Goal: Task Accomplishment & Management: Manage account settings

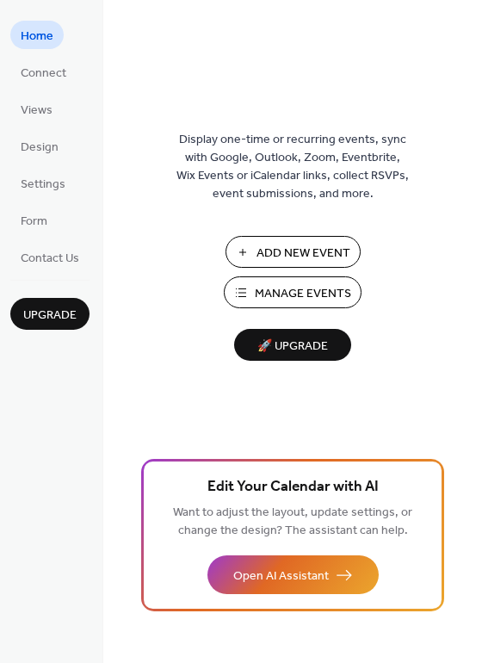
click at [55, 92] on ul "Home Connect Views Design Settings Form Contact Us" at bounding box center [49, 146] width 79 height 251
click at [56, 74] on span "Connect" at bounding box center [44, 74] width 46 height 18
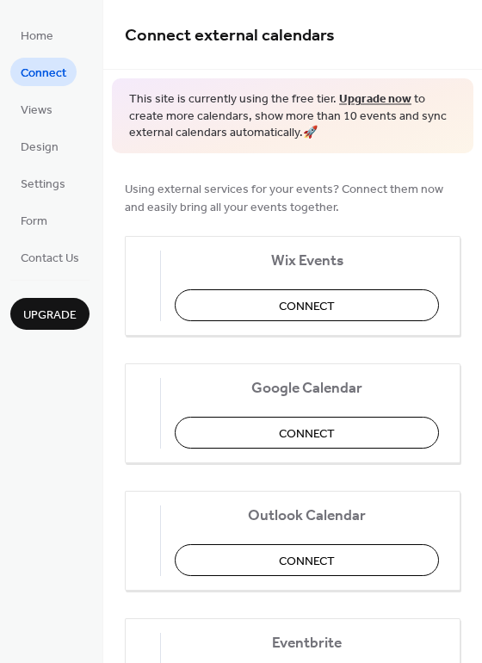
click at [65, 118] on ul "Home Connect Views Design Settings Form Contact Us" at bounding box center [49, 146] width 79 height 251
click at [37, 102] on span "Views" at bounding box center [37, 111] width 32 height 18
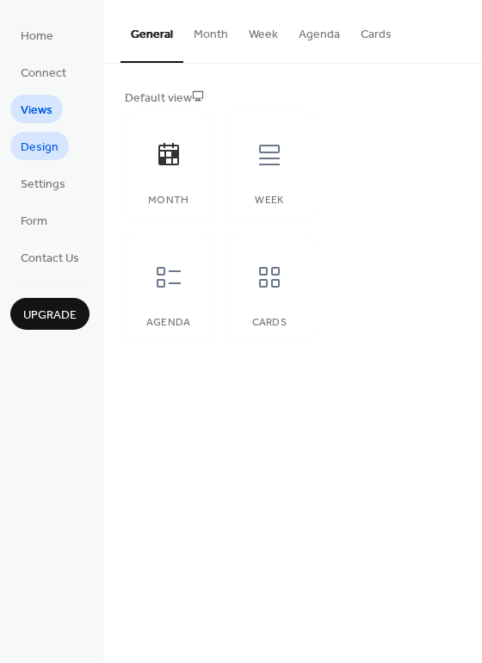
click at [39, 139] on span "Design" at bounding box center [40, 148] width 38 height 18
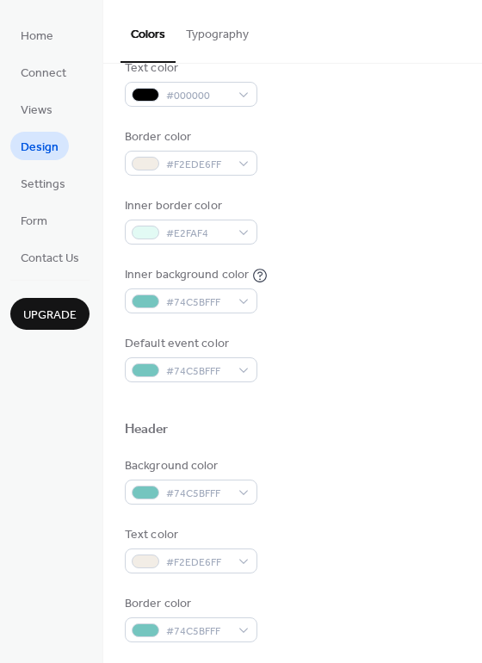
scroll to position [264, 0]
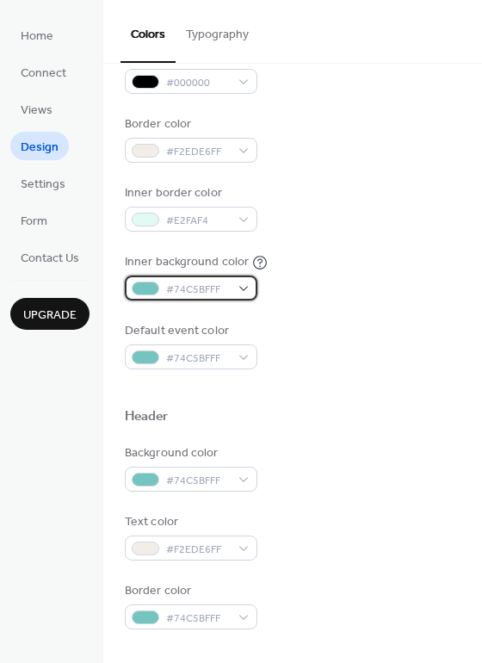
click at [201, 283] on span "#74C5BFFF" at bounding box center [198, 290] width 64 height 18
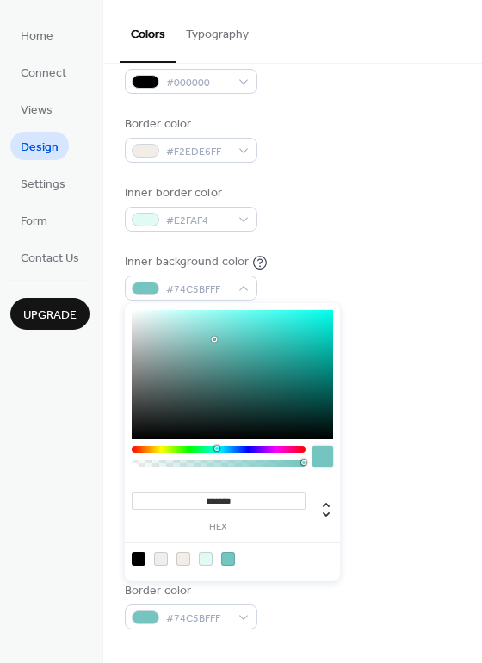
click at [206, 557] on div at bounding box center [206, 559] width 14 height 14
type input "*******"
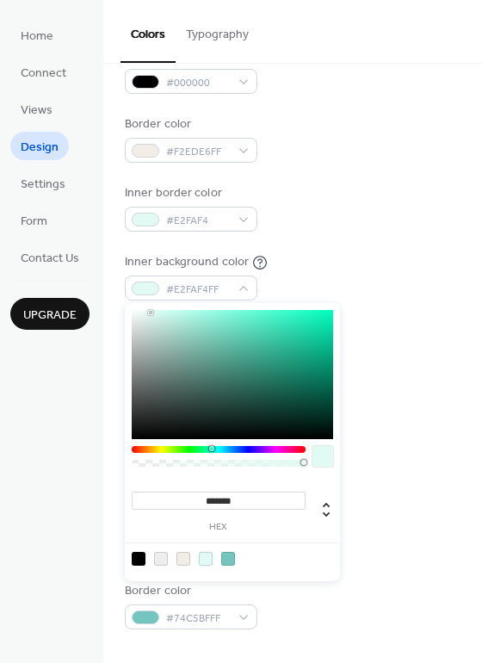
click at [404, 260] on div "Inner background color #E2FAF4FF" at bounding box center [293, 276] width 336 height 47
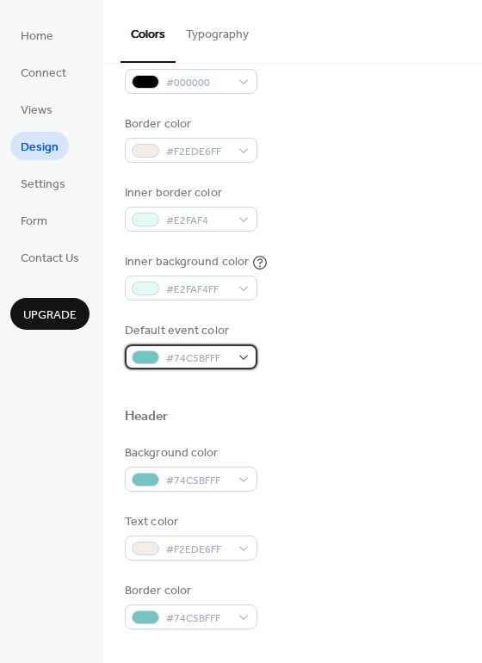
click at [205, 363] on span "#74C5BFFF" at bounding box center [198, 359] width 64 height 18
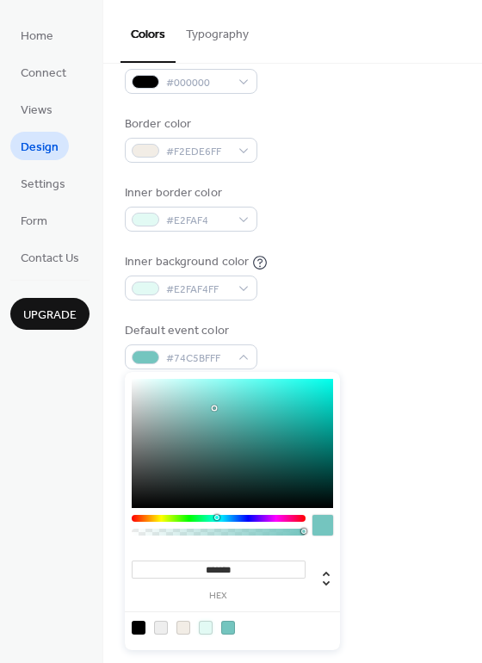
click at [206, 622] on div at bounding box center [206, 628] width 14 height 14
type input "*******"
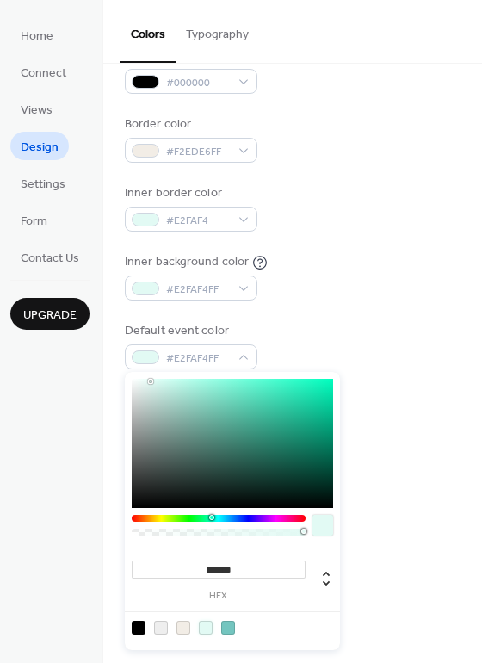
click at [417, 444] on div "Background color #74C5BFFF" at bounding box center [293, 467] width 336 height 47
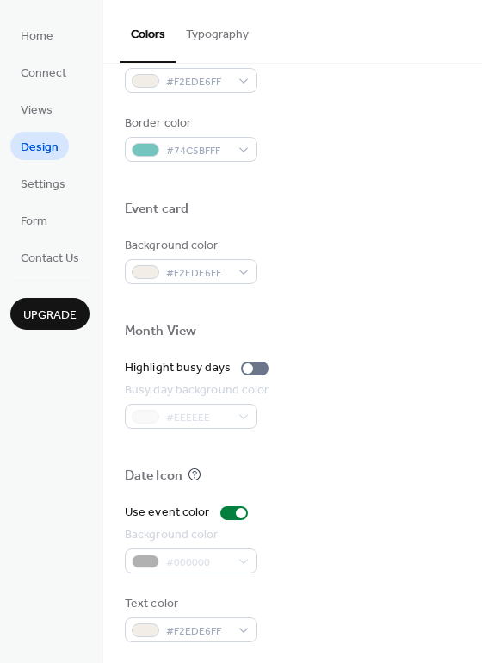
scroll to position [733, 0]
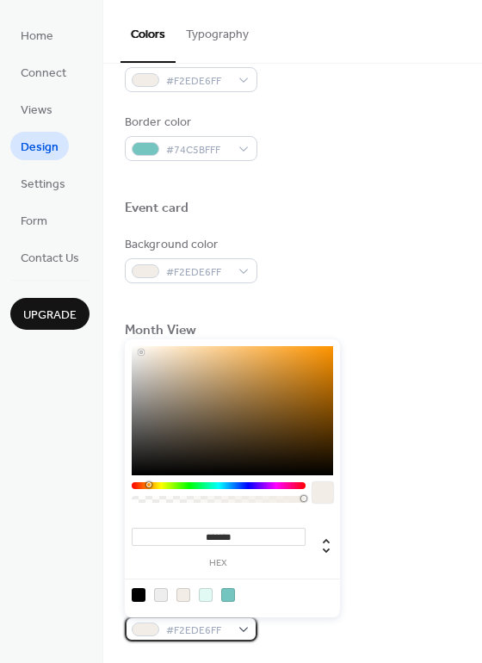
click at [201, 622] on span "#F2EDE6FF" at bounding box center [198, 631] width 64 height 18
click at [186, 588] on div at bounding box center [183, 595] width 14 height 14
click at [400, 374] on div "Highlight busy days" at bounding box center [293, 367] width 336 height 18
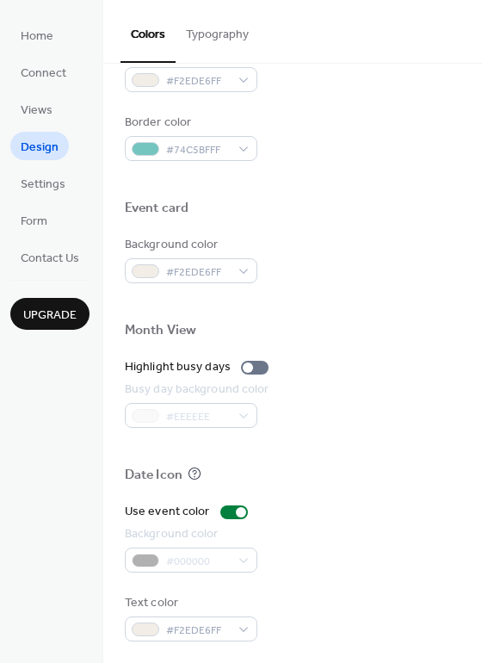
click at [243, 552] on div "#000000" at bounding box center [191, 560] width 133 height 25
click at [245, 561] on div "#000000" at bounding box center [191, 560] width 133 height 25
click at [189, 554] on div "#000000" at bounding box center [191, 560] width 133 height 25
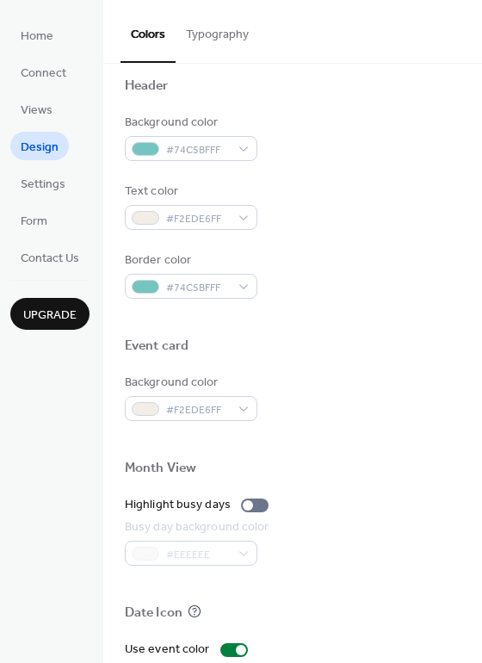
scroll to position [591, 0]
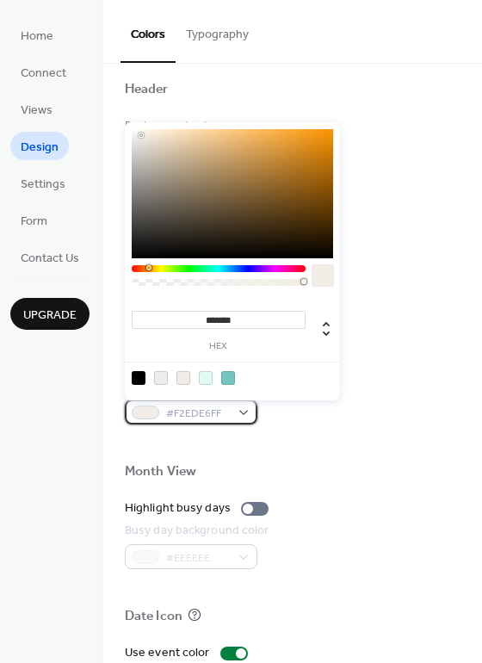
click at [236, 416] on div "#F2EDE6FF" at bounding box center [191, 411] width 133 height 25
click at [184, 377] on div at bounding box center [183, 378] width 14 height 14
click at [381, 492] on div at bounding box center [293, 493] width 336 height 14
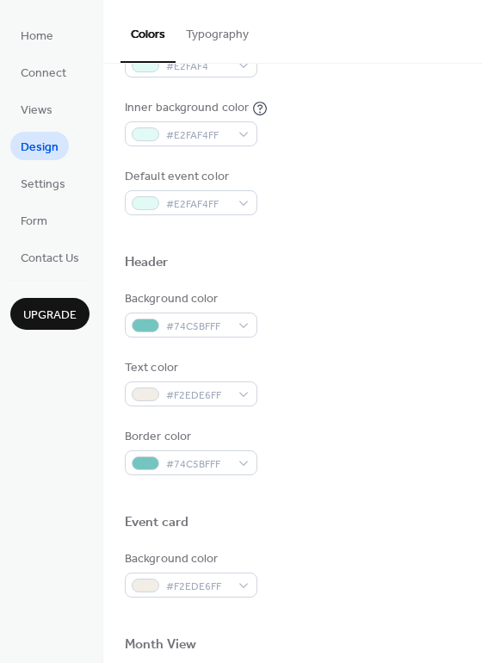
scroll to position [380, 0]
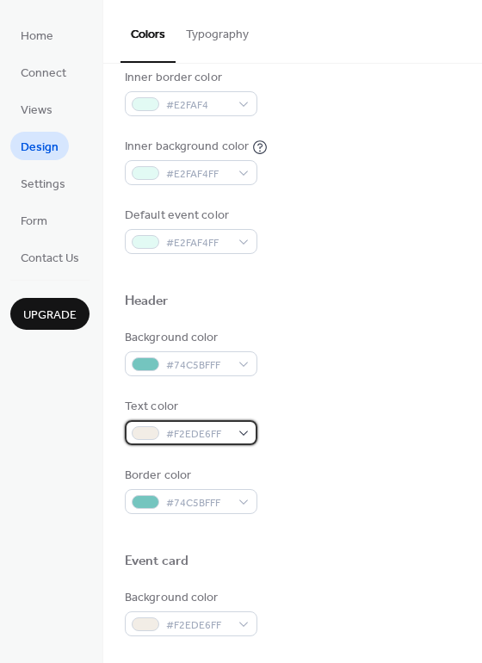
click at [230, 425] on div "#F2EDE6FF" at bounding box center [191, 432] width 133 height 25
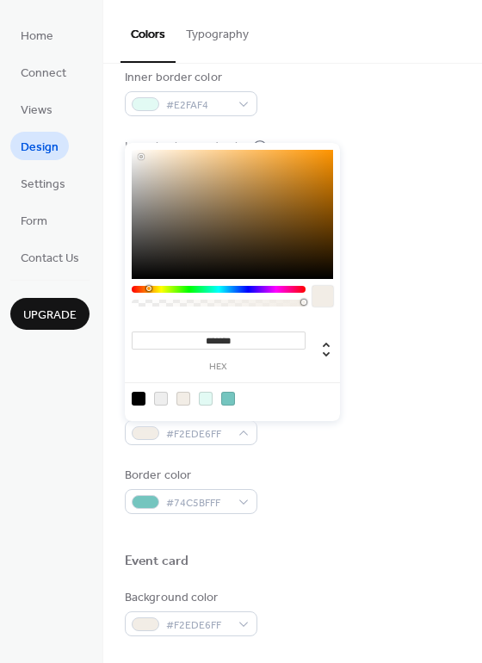
click at [177, 397] on div at bounding box center [183, 399] width 14 height 14
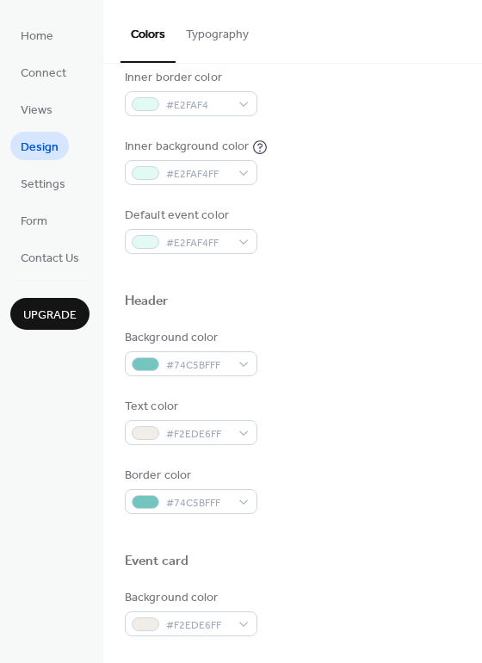
click at [295, 478] on div "Border color #74C5BFFF" at bounding box center [293, 490] width 336 height 47
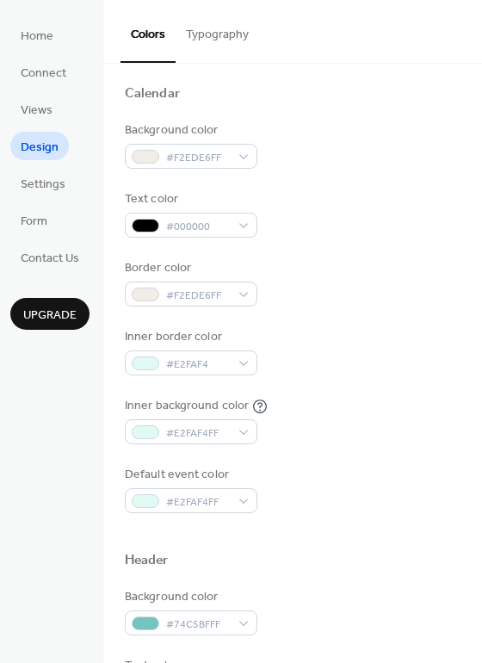
scroll to position [108, 0]
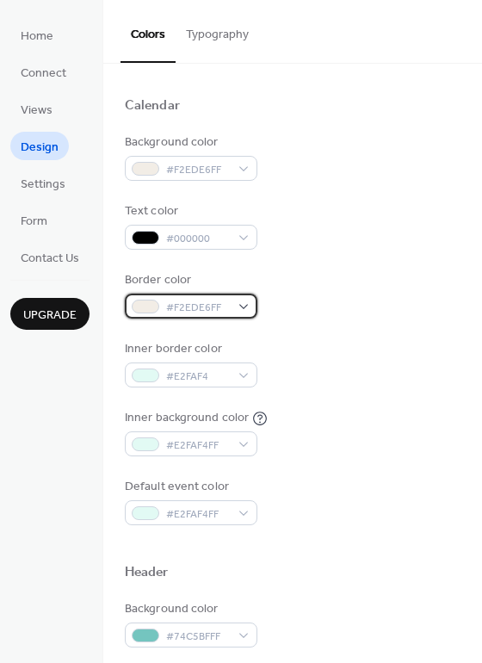
click at [218, 306] on span "#F2EDE6FF" at bounding box center [198, 308] width 64 height 18
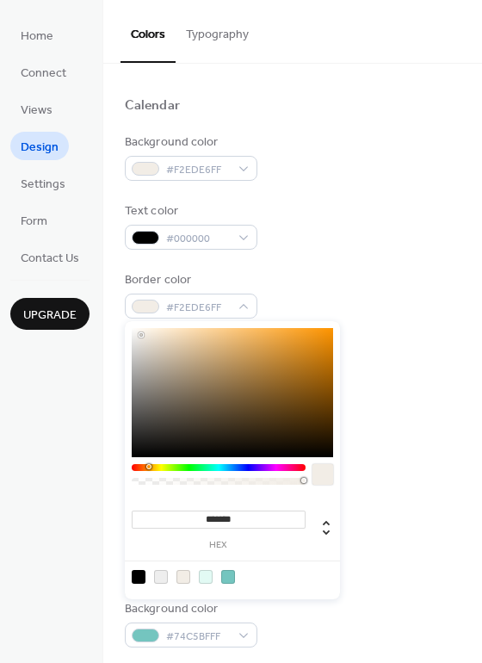
click at [181, 573] on div at bounding box center [183, 577] width 14 height 14
click at [359, 313] on div "Border color #F2EDE6FF" at bounding box center [293, 294] width 336 height 47
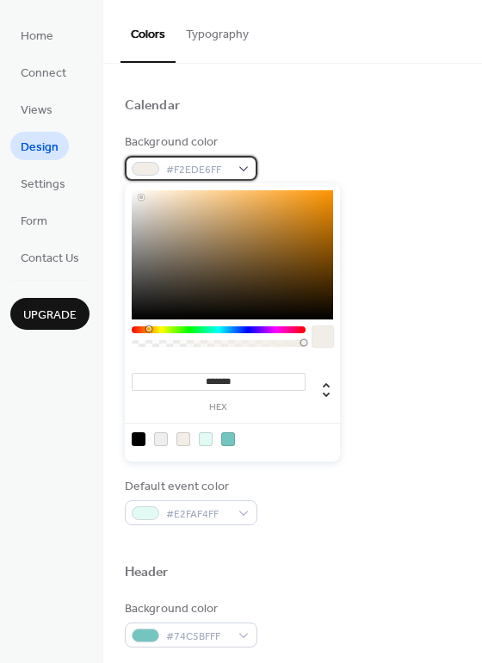
click at [228, 170] on span "#F2EDE6FF" at bounding box center [198, 170] width 64 height 18
click at [189, 437] on div at bounding box center [183, 439] width 14 height 14
click at [404, 380] on div "Inner border color #E2FAF4" at bounding box center [293, 363] width 336 height 47
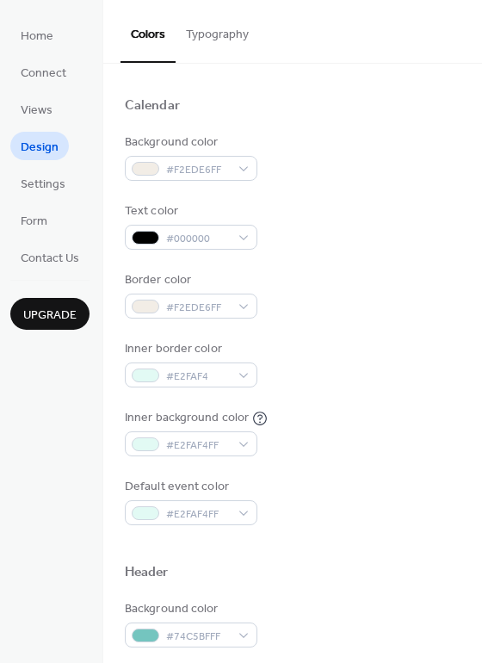
scroll to position [0, 0]
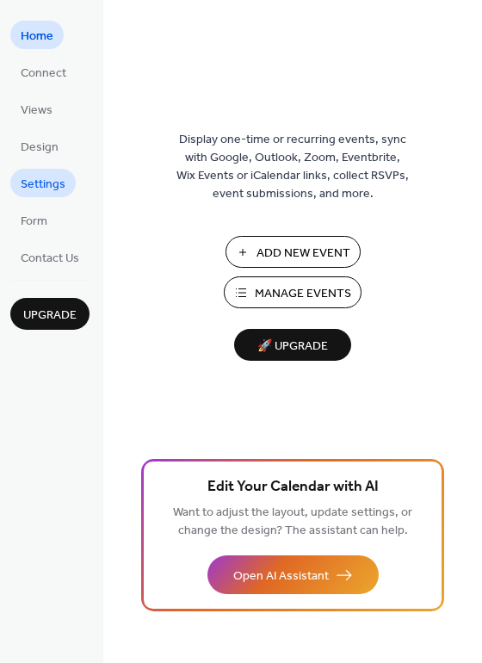
click at [50, 183] on span "Settings" at bounding box center [43, 185] width 45 height 18
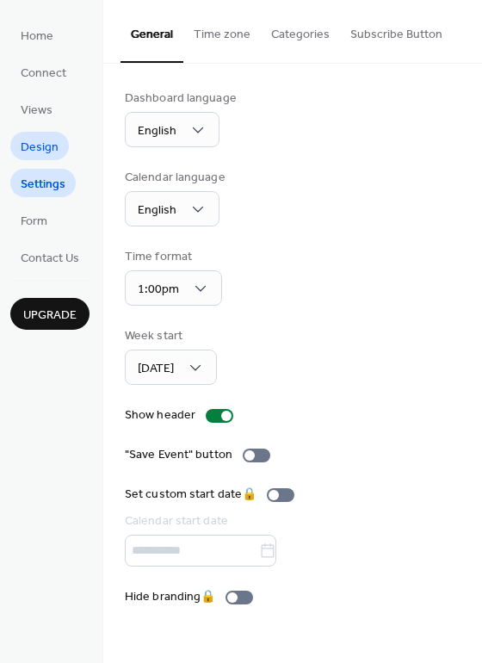
click at [47, 146] on span "Design" at bounding box center [40, 148] width 38 height 18
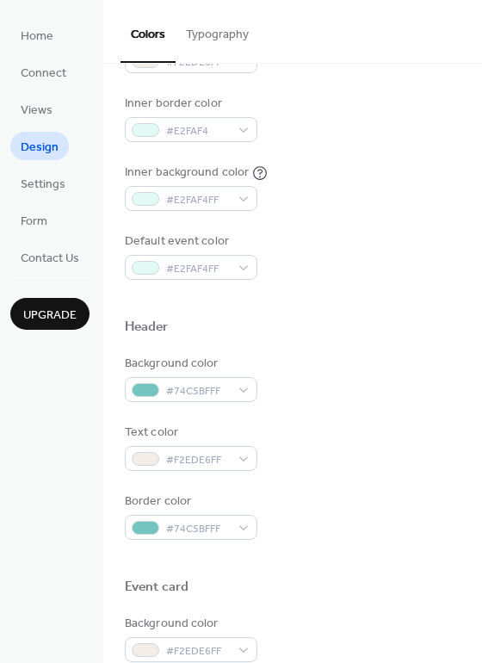
scroll to position [331, 0]
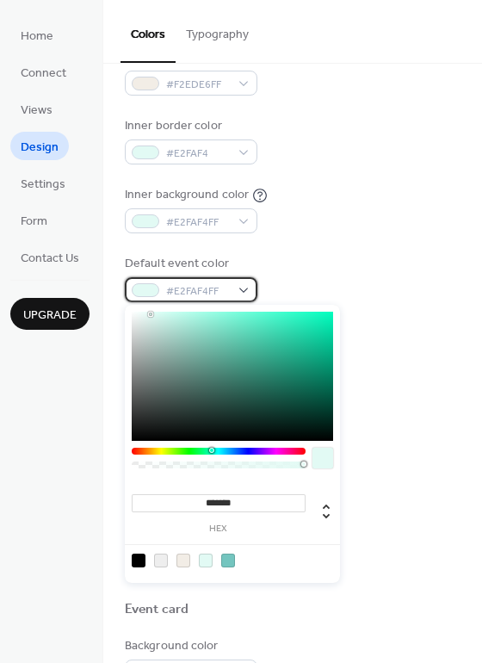
click at [201, 282] on span "#E2FAF4FF" at bounding box center [198, 291] width 64 height 18
click at [229, 555] on div at bounding box center [228, 561] width 14 height 14
type input "*******"
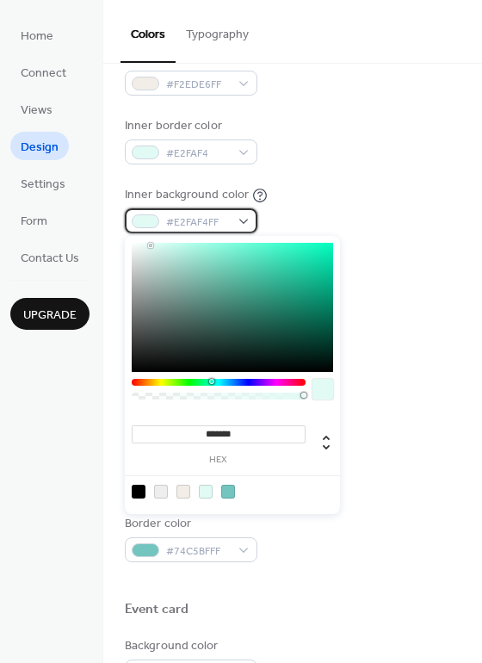
click at [214, 226] on span "#E2FAF4FF" at bounding box center [198, 223] width 64 height 18
click at [224, 489] on div at bounding box center [228, 492] width 14 height 14
type input "*******"
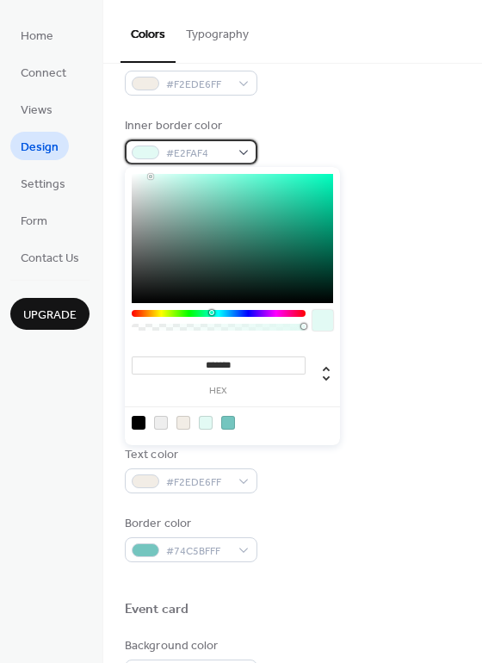
click at [227, 148] on span "#E2FAF4" at bounding box center [198, 154] width 64 height 18
click at [232, 428] on div at bounding box center [232, 422] width 219 height 32
click at [137, 418] on div at bounding box center [139, 423] width 14 height 14
type input "*******"
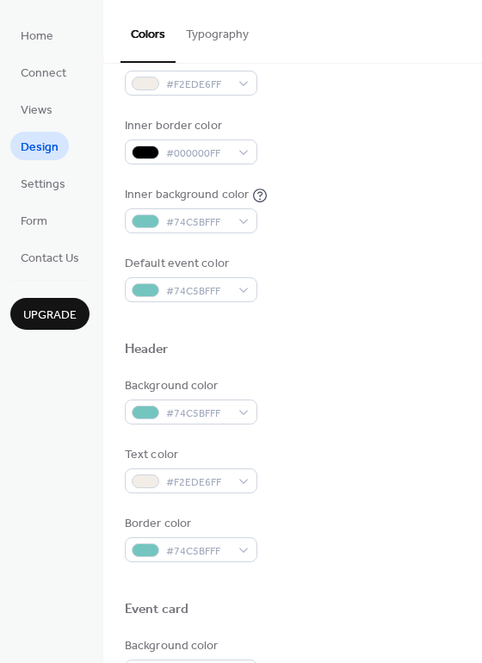
click at [314, 129] on div "Inner border color #000000FF" at bounding box center [293, 140] width 336 height 47
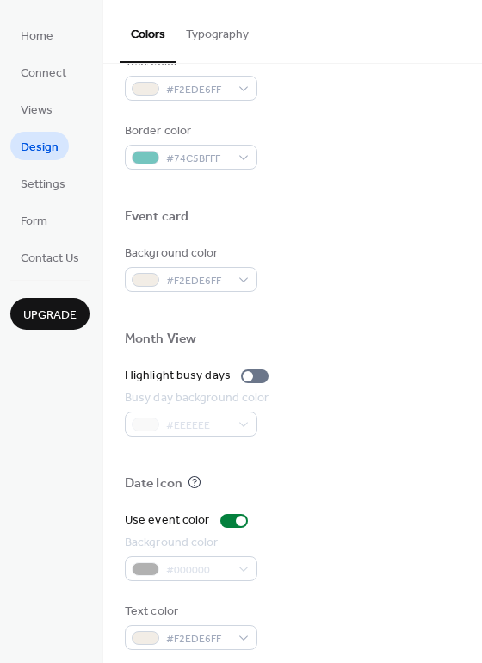
scroll to position [736, 0]
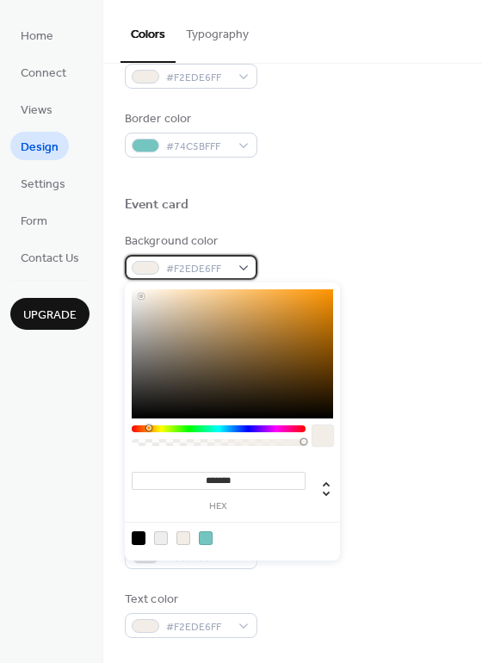
click at [230, 266] on div "#F2EDE6FF" at bounding box center [191, 267] width 133 height 25
drag, startPoint x: 302, startPoint y: 445, endPoint x: 116, endPoint y: 432, distance: 186.4
click at [116, 432] on body "Home Connect Views Design Settings Form Contact Us Upgrade Design Upgrade Color…" at bounding box center [241, 331] width 482 height 663
type input "***"
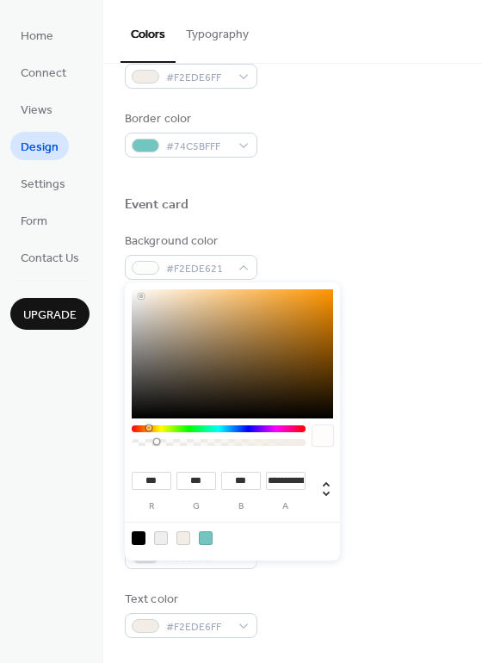
click at [157, 439] on div at bounding box center [218, 442] width 169 height 7
type input "*"
drag, startPoint x: 157, startPoint y: 439, endPoint x: 118, endPoint y: 439, distance: 38.7
click at [118, 439] on body "Home Connect Views Design Settings Form Contact Us Upgrade Design Upgrade Color…" at bounding box center [241, 331] width 482 height 663
click at [345, 228] on div at bounding box center [293, 226] width 336 height 14
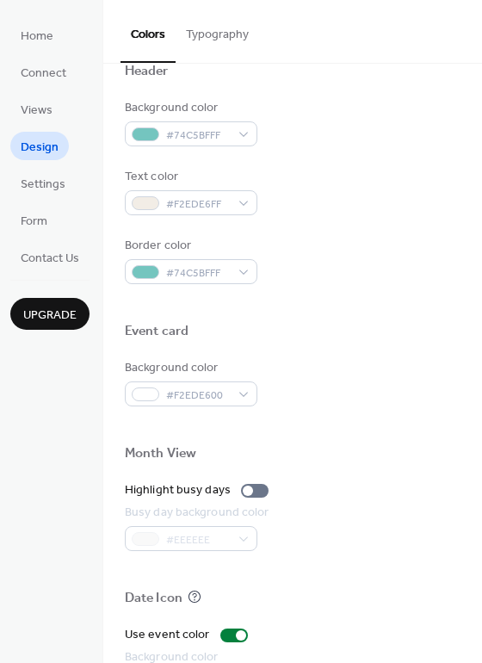
scroll to position [579, 0]
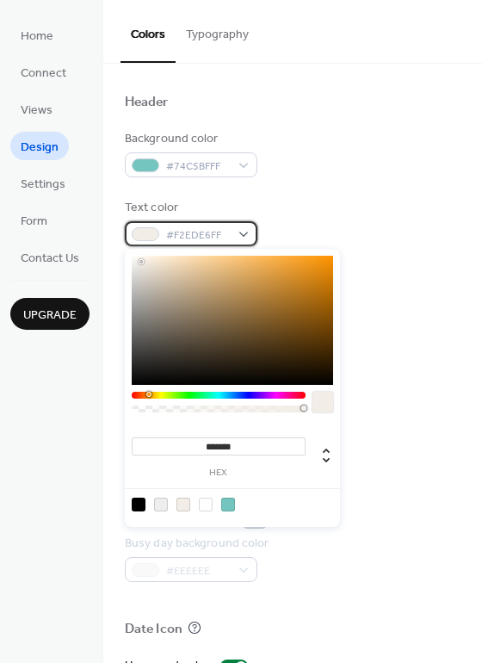
click at [218, 235] on span "#F2EDE6FF" at bounding box center [198, 235] width 64 height 18
type input "***"
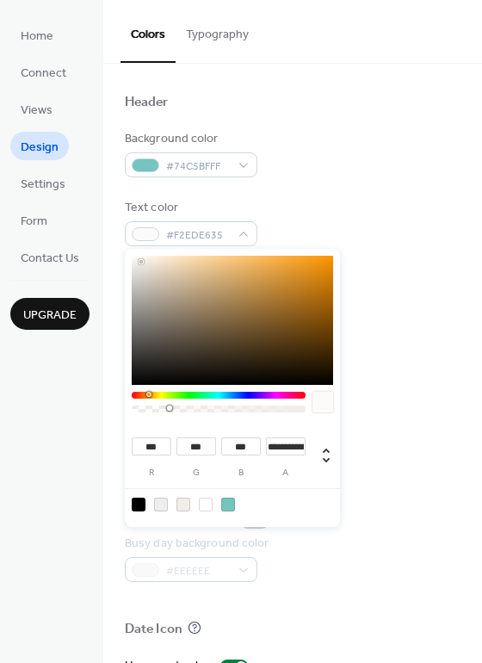
type input "*"
drag, startPoint x: 300, startPoint y: 409, endPoint x: 114, endPoint y: 416, distance: 185.2
click at [114, 416] on body "Home Connect Views Design Settings Form Contact Us Upgrade Design Upgrade Color…" at bounding box center [241, 331] width 482 height 663
click at [449, 219] on div "Text color #F2EDE600" at bounding box center [293, 222] width 336 height 47
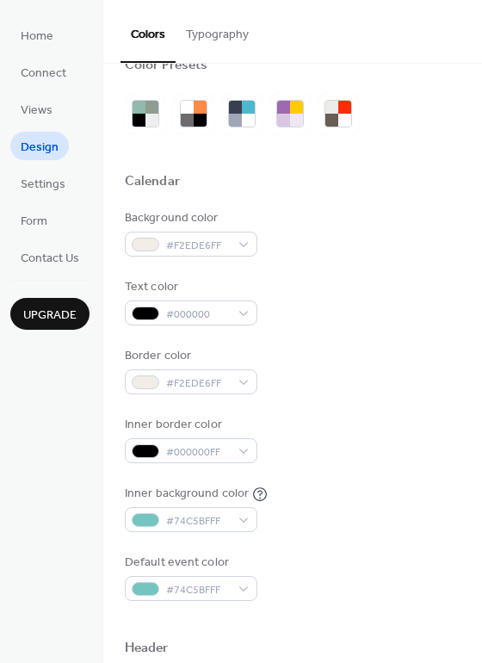
scroll to position [35, 0]
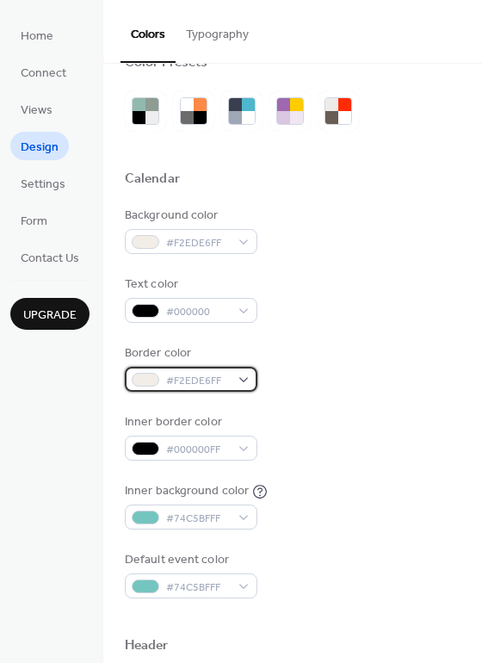
click at [220, 381] on span "#F2EDE6FF" at bounding box center [198, 381] width 64 height 18
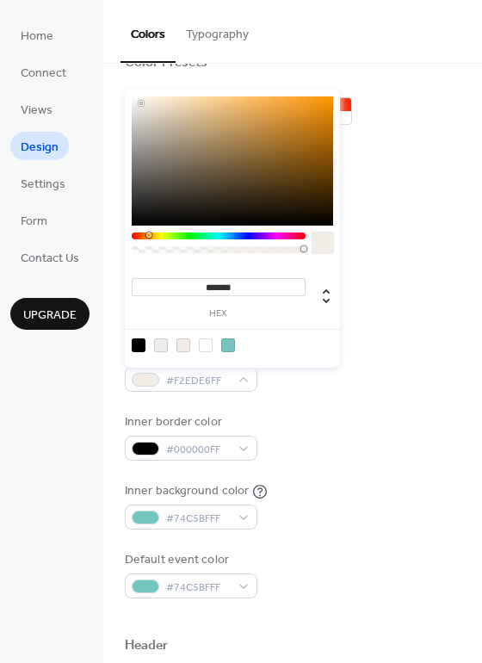
type input "***"
click at [149, 248] on div at bounding box center [218, 249] width 169 height 7
drag, startPoint x: 150, startPoint y: 257, endPoint x: 114, endPoint y: 250, distance: 36.1
click at [114, 250] on body "**********" at bounding box center [241, 331] width 482 height 663
type input "*"
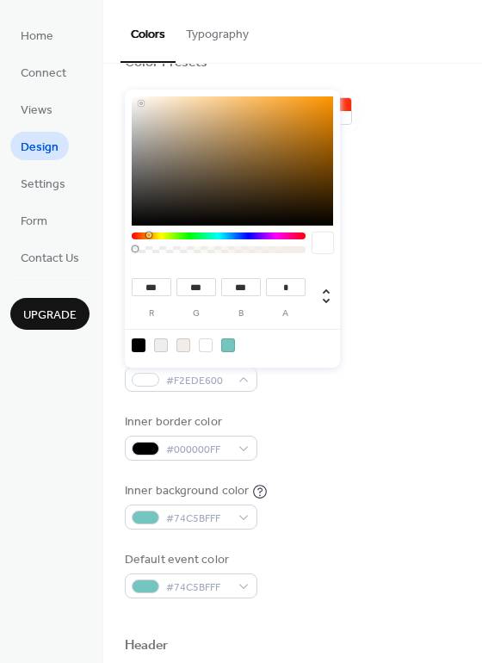
drag, startPoint x: 146, startPoint y: 245, endPoint x: 109, endPoint y: 245, distance: 37.0
click at [109, 245] on body "Home Connect Views Design Settings Form Contact Us Upgrade Design Upgrade Color…" at bounding box center [241, 331] width 482 height 663
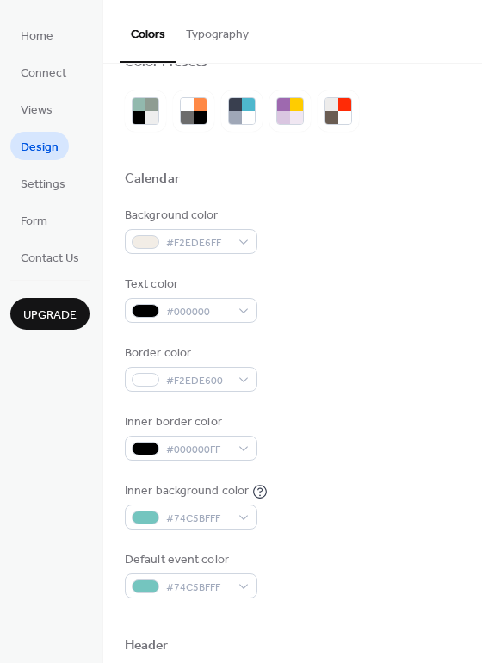
click at [402, 433] on div "Inner border color #000000FF" at bounding box center [293, 436] width 336 height 47
click at [405, 449] on div "Inner border color #000000FF" at bounding box center [293, 436] width 336 height 47
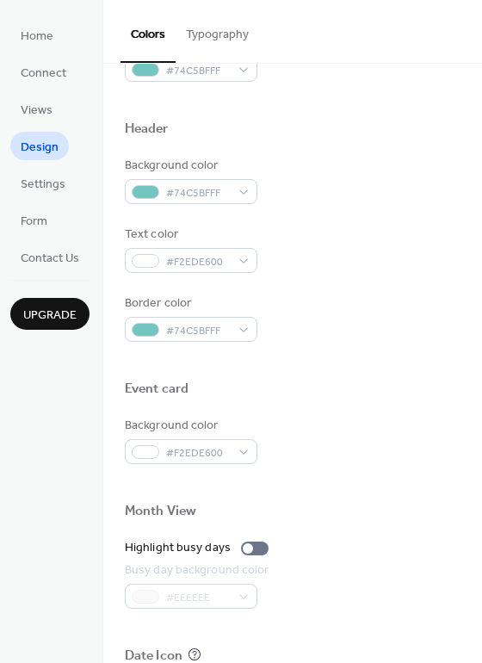
scroll to position [736, 0]
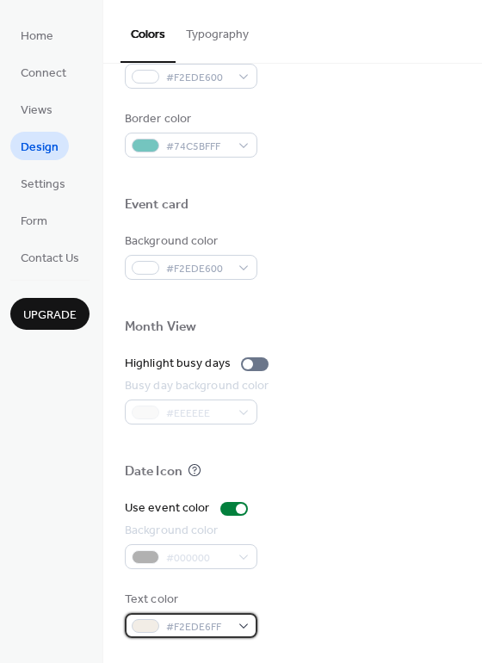
click at [228, 630] on span "#F2EDE6FF" at bounding box center [198, 627] width 64 height 18
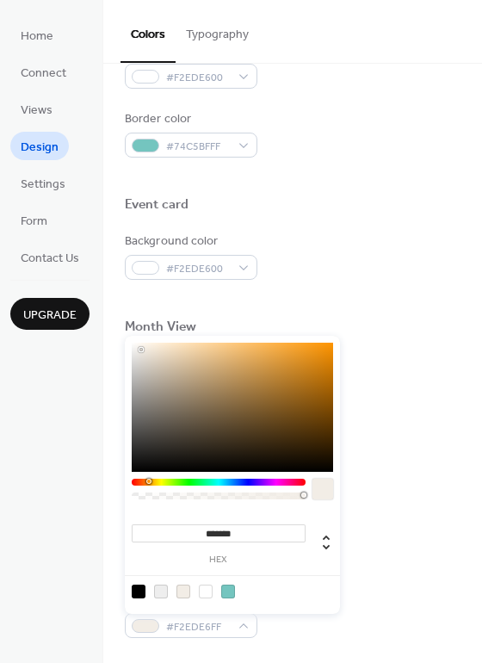
click at [149, 491] on div at bounding box center [219, 493] width 174 height 29
type input "***"
click at [149, 493] on div at bounding box center [218, 495] width 169 height 7
type input "*"
drag, startPoint x: 149, startPoint y: 492, endPoint x: 86, endPoint y: 492, distance: 62.8
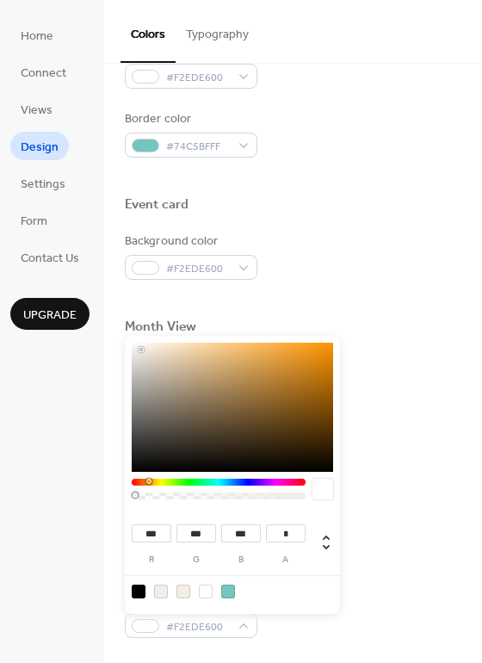
click at [86, 492] on body "Home Connect Views Design Settings Form Contact Us Upgrade Design Upgrade Color…" at bounding box center [241, 331] width 482 height 663
click at [398, 502] on div "Use event color" at bounding box center [293, 508] width 336 height 18
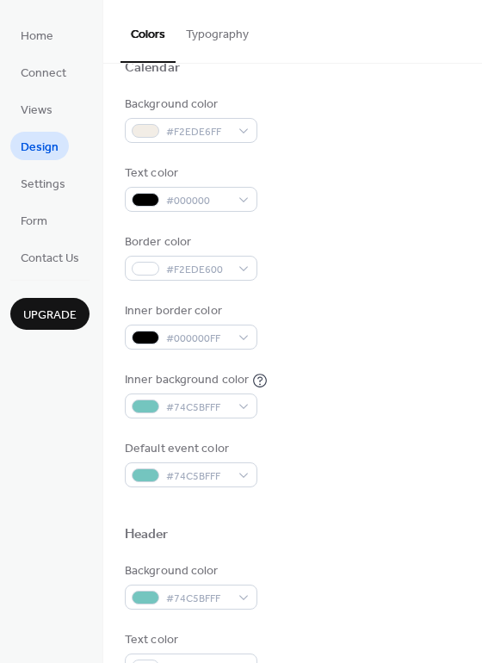
scroll to position [139, 0]
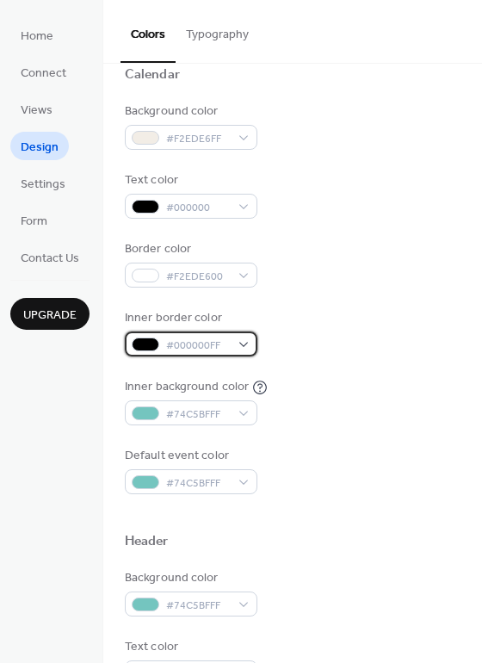
click at [210, 341] on span "#000000FF" at bounding box center [198, 346] width 64 height 18
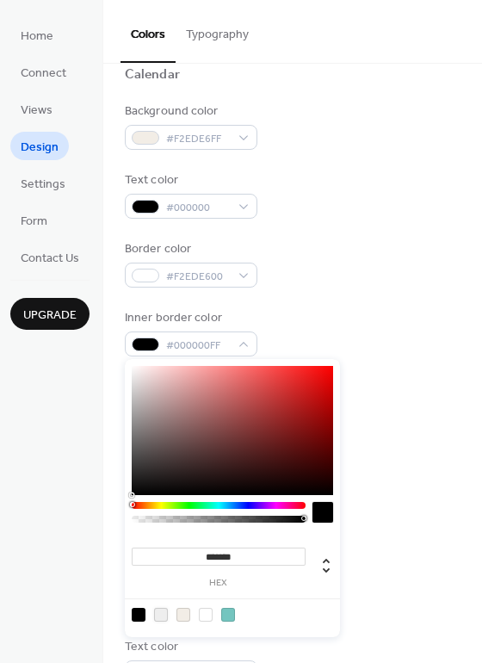
click at [164, 611] on div at bounding box center [161, 615] width 14 height 14
type input "*******"
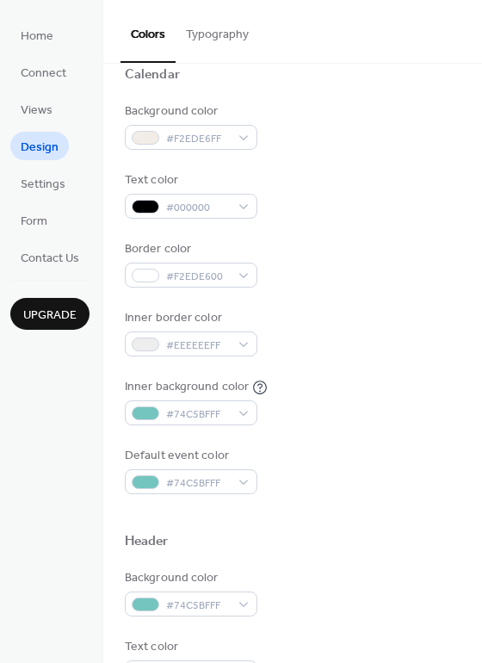
click at [366, 276] on div "Border color #F2EDE600" at bounding box center [293, 263] width 336 height 47
click at [217, 350] on span "#EEEEEEFF" at bounding box center [198, 346] width 64 height 18
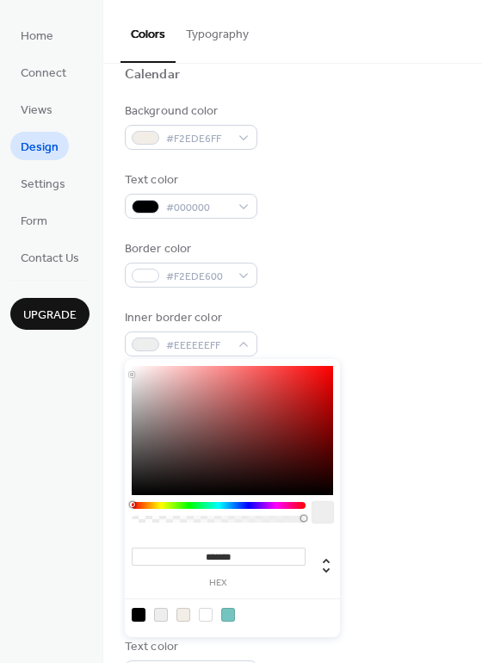
type input "***"
click at [157, 520] on div at bounding box center [218, 519] width 169 height 7
type input "*"
drag, startPoint x: 157, startPoint y: 520, endPoint x: 89, endPoint y: 517, distance: 68.1
click at [97, 518] on body "Home Connect Views Design Settings Form Contact Us Upgrade Design Upgrade Color…" at bounding box center [241, 331] width 482 height 663
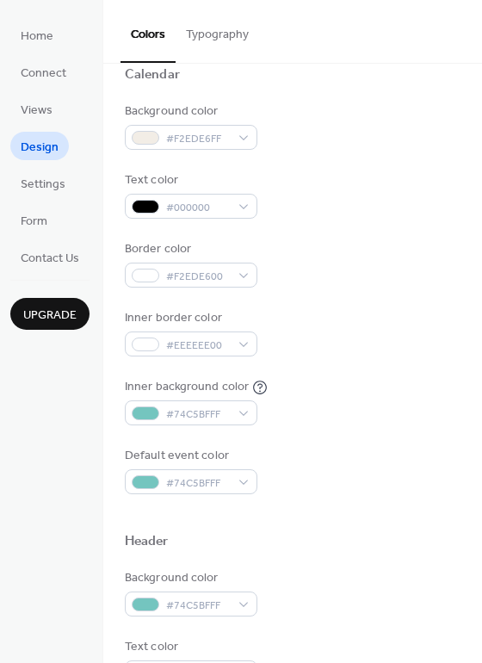
click at [300, 349] on div "Inner border color #EEEEEE00" at bounding box center [293, 332] width 336 height 47
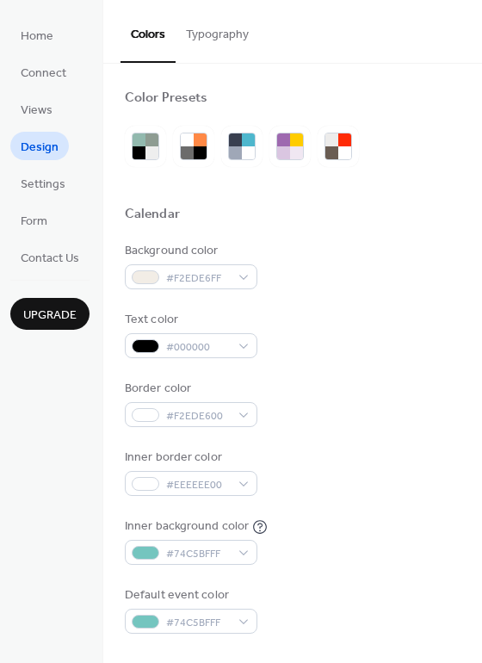
scroll to position [6, 0]
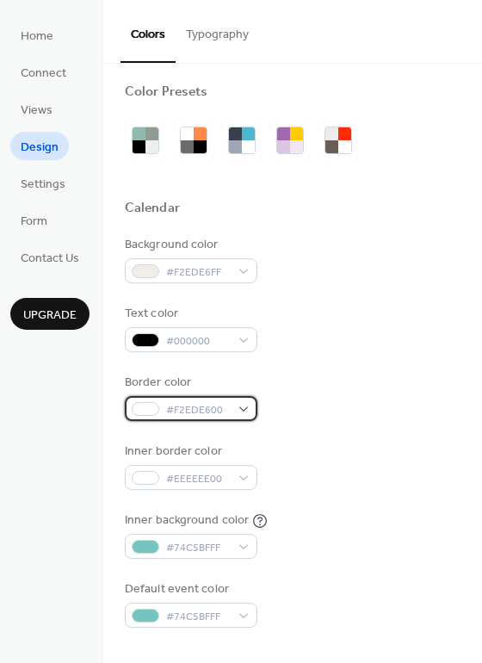
click at [220, 409] on span "#F2EDE600" at bounding box center [198, 410] width 64 height 18
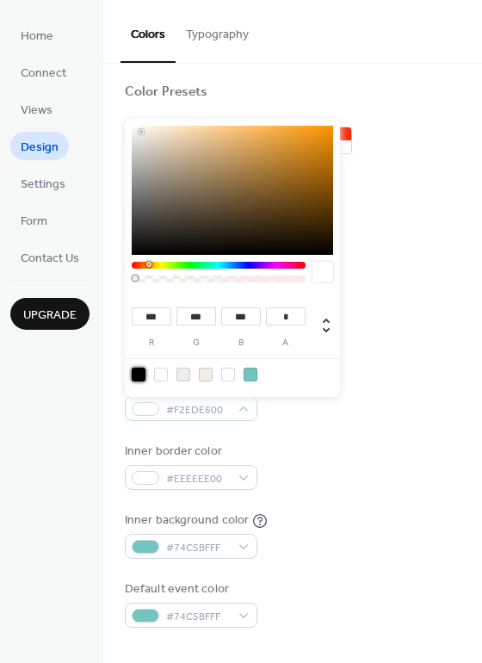
click at [137, 373] on div at bounding box center [139, 375] width 14 height 14
type input "*"
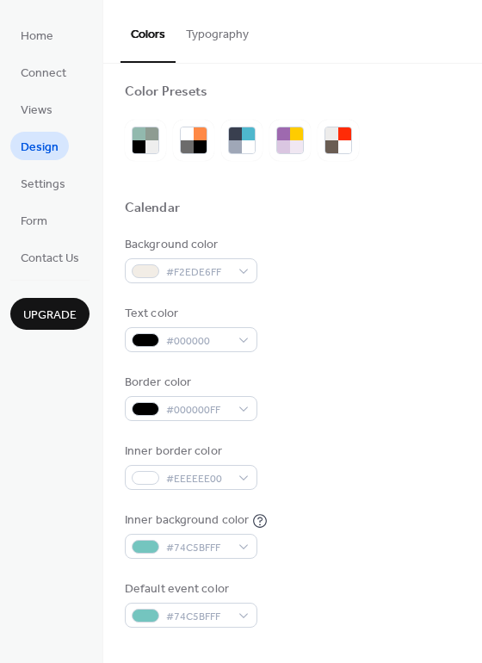
click at [381, 467] on div "Inner border color #EEEEEE00" at bounding box center [293, 465] width 336 height 47
click at [229, 472] on div "#EEEEEE00" at bounding box center [191, 477] width 133 height 25
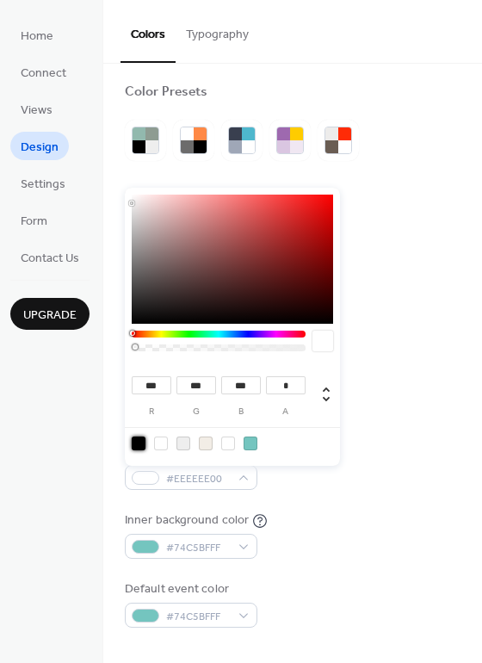
click at [135, 441] on div at bounding box center [139, 443] width 14 height 14
type input "*"
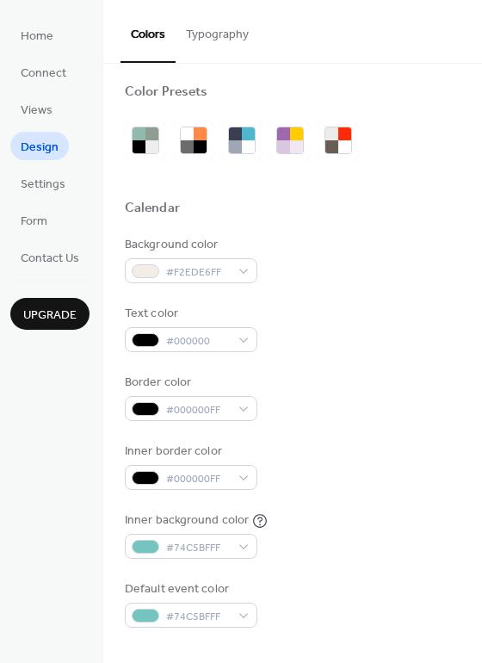
click at [326, 492] on div "Background color #F2EDE6FF Text color #000000 Border color #000000FF Inner bord…" at bounding box center [293, 432] width 336 height 392
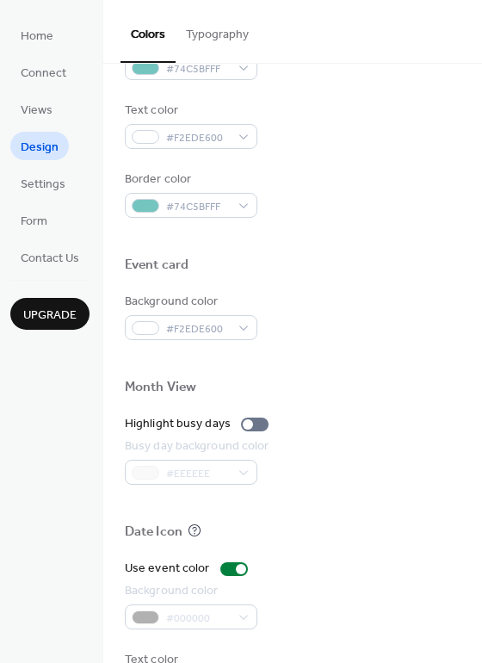
scroll to position [736, 0]
